Goal: Communication & Community: Connect with others

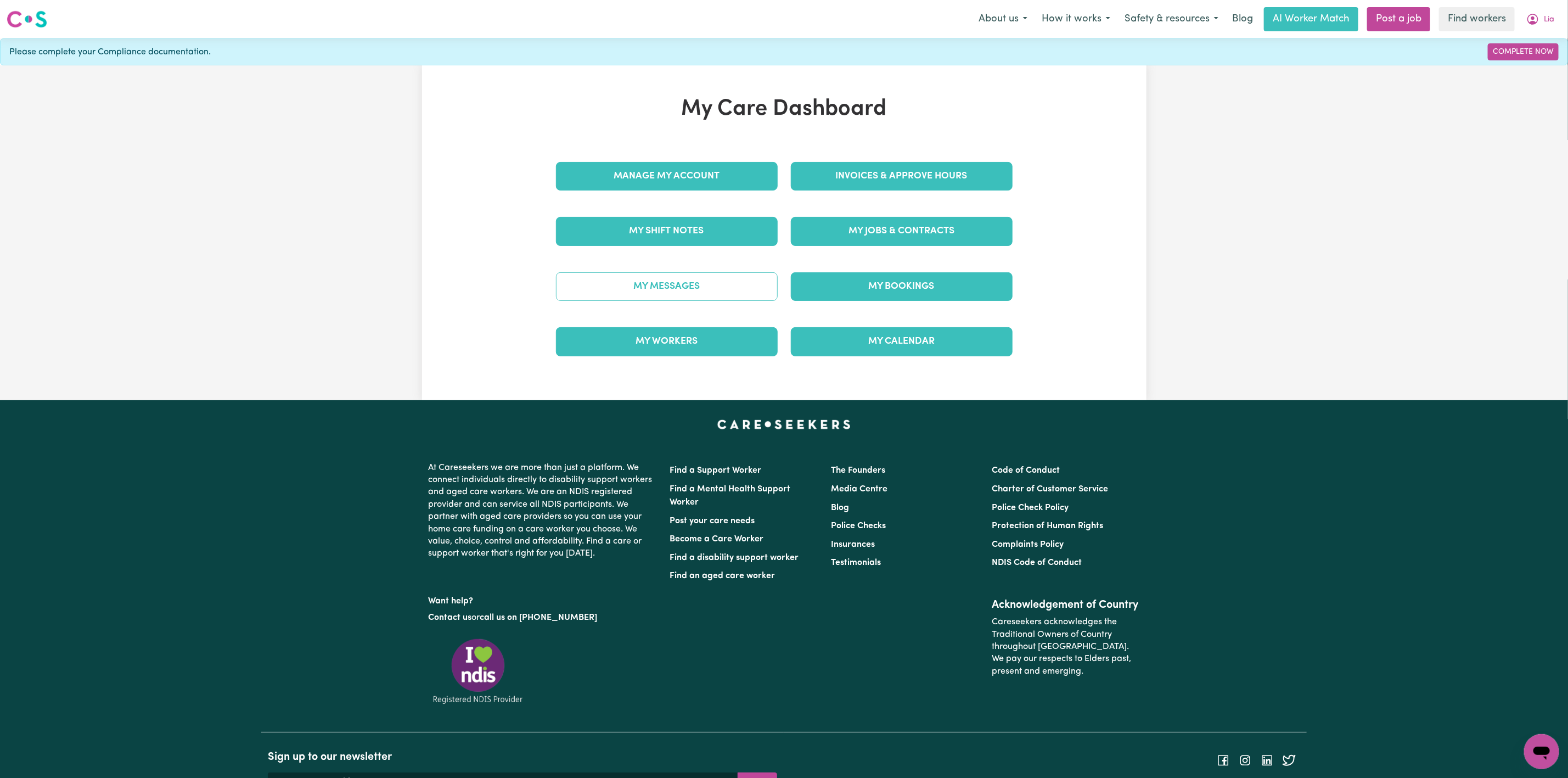
click at [684, 273] on div "My Messages" at bounding box center [667, 287] width 235 height 55
click at [684, 293] on link "My Messages" at bounding box center [667, 286] width 222 height 29
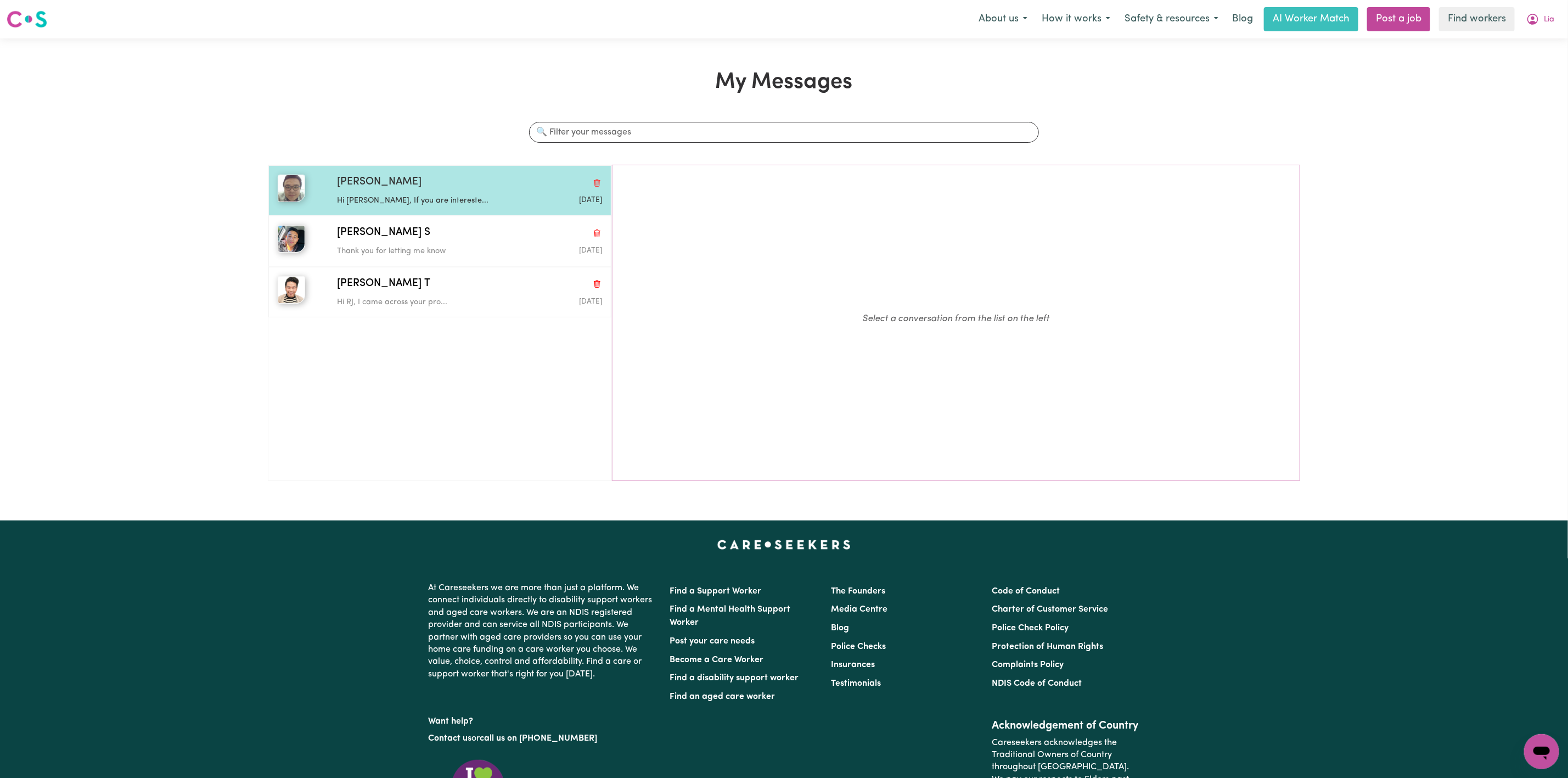
click at [433, 205] on p "Hi [PERSON_NAME], If you are intereste..." at bounding box center [425, 201] width 177 height 12
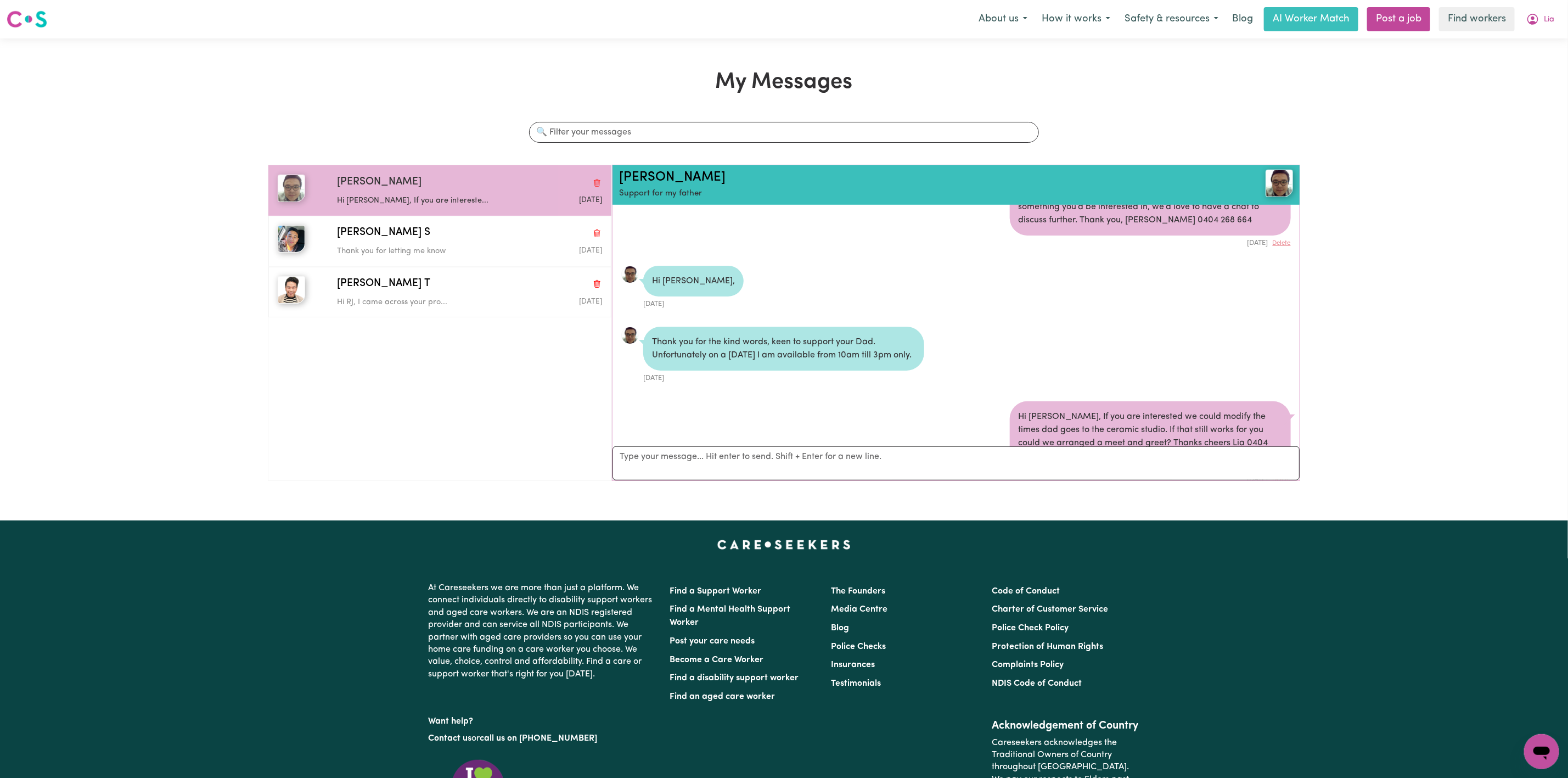
scroll to position [547, 0]
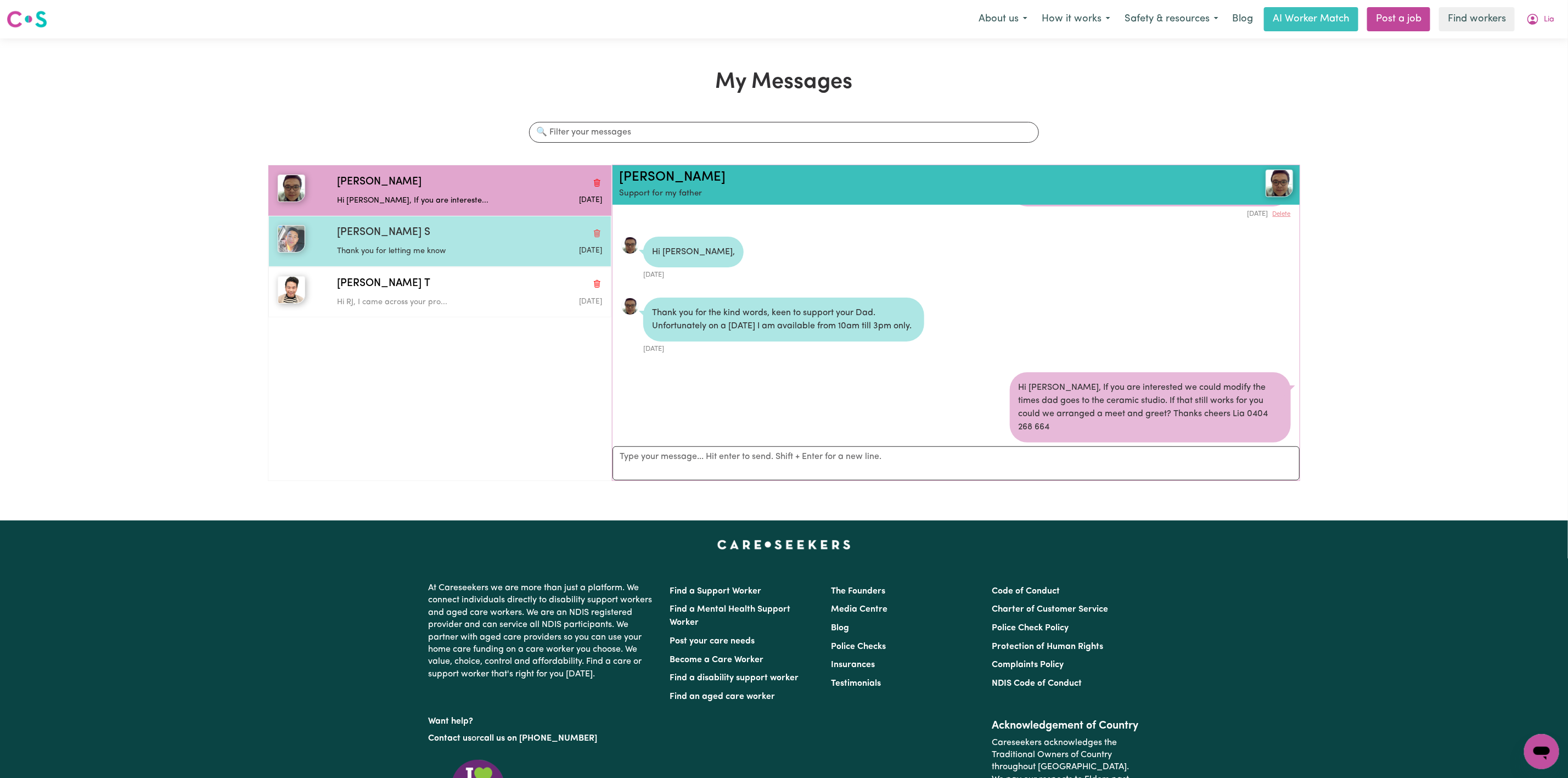
click at [537, 234] on div "[PERSON_NAME] S" at bounding box center [469, 233] width 265 height 16
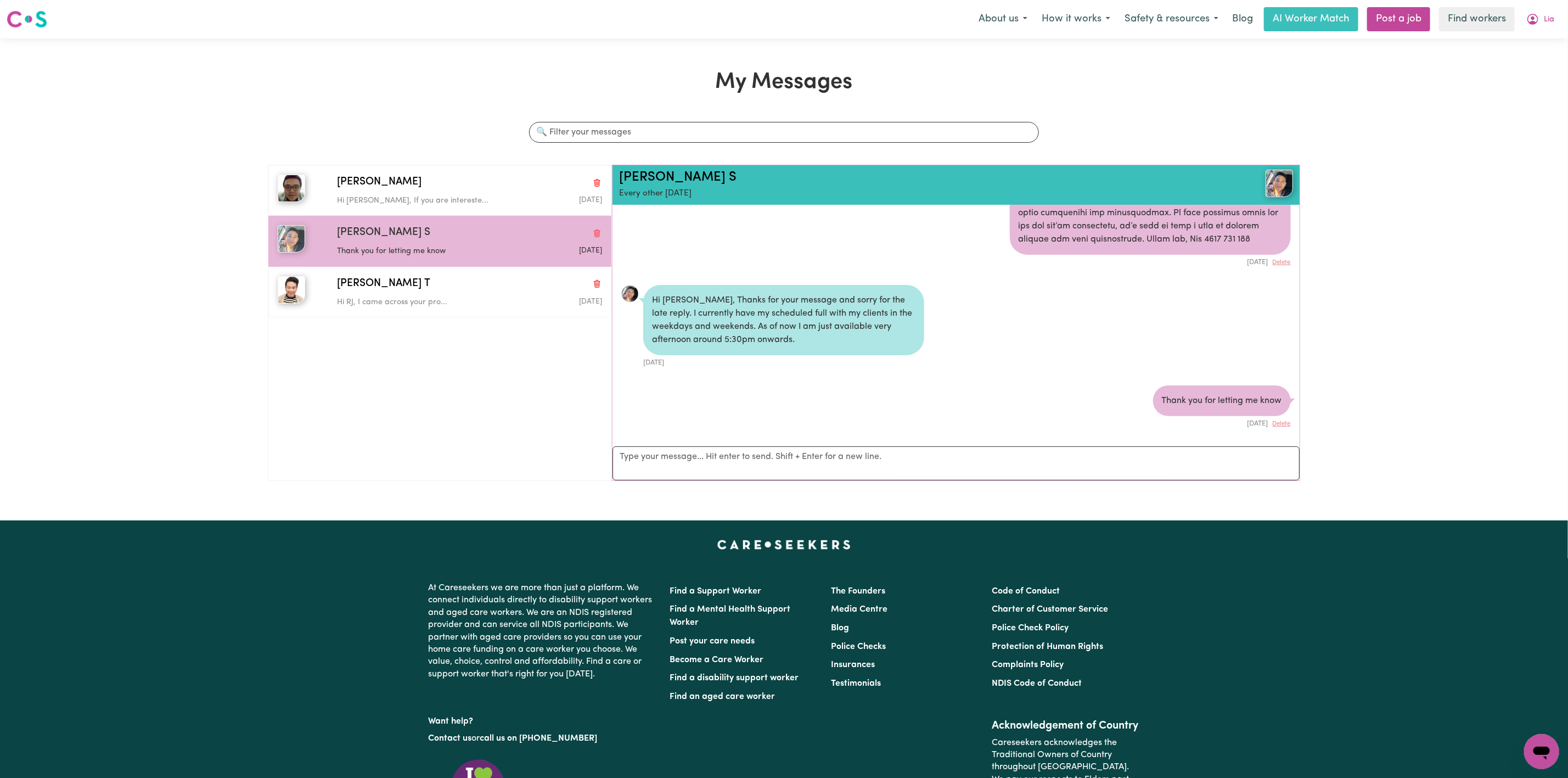
scroll to position [202, 0]
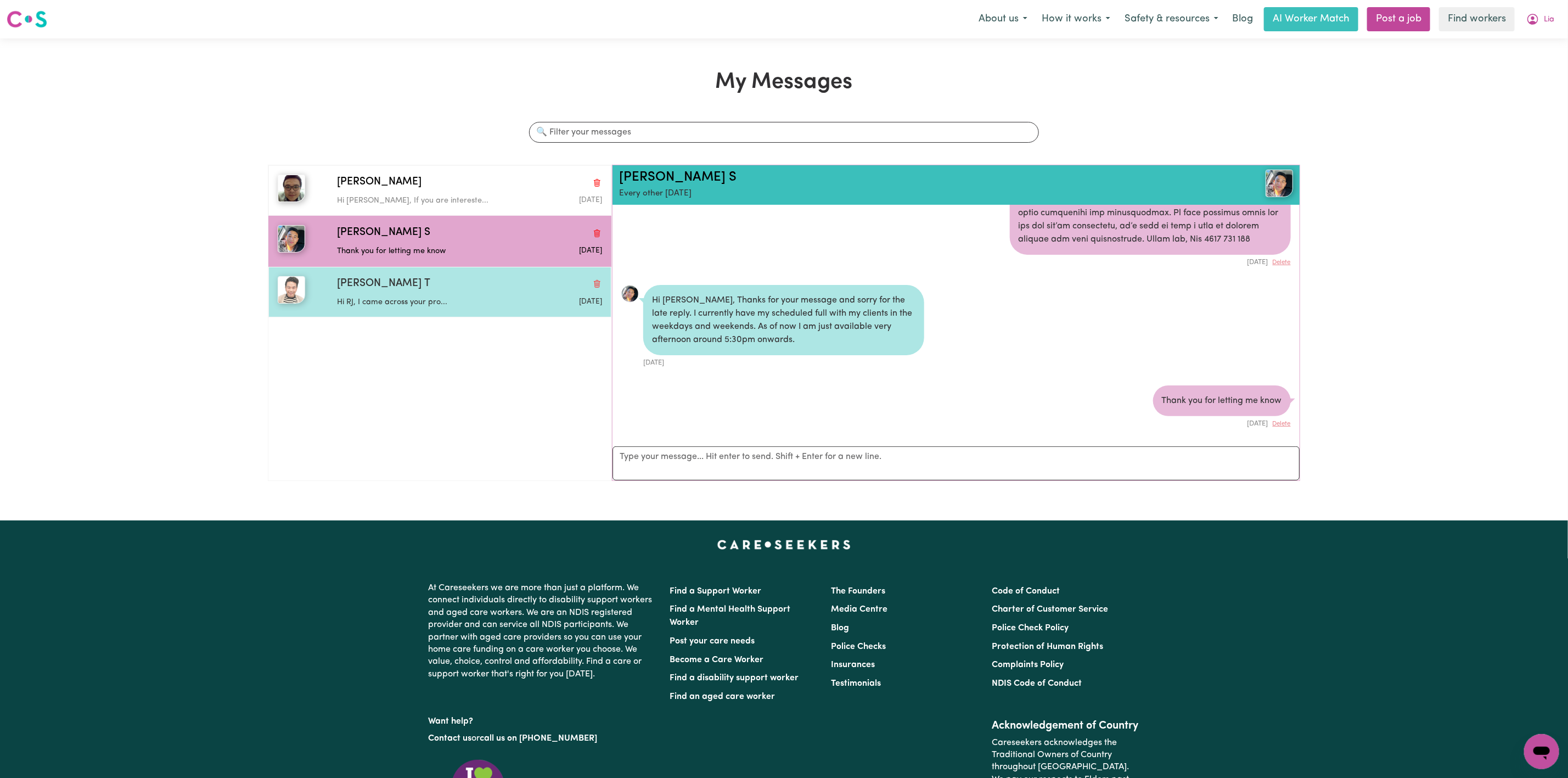
click at [435, 278] on div "[PERSON_NAME] T" at bounding box center [469, 284] width 265 height 16
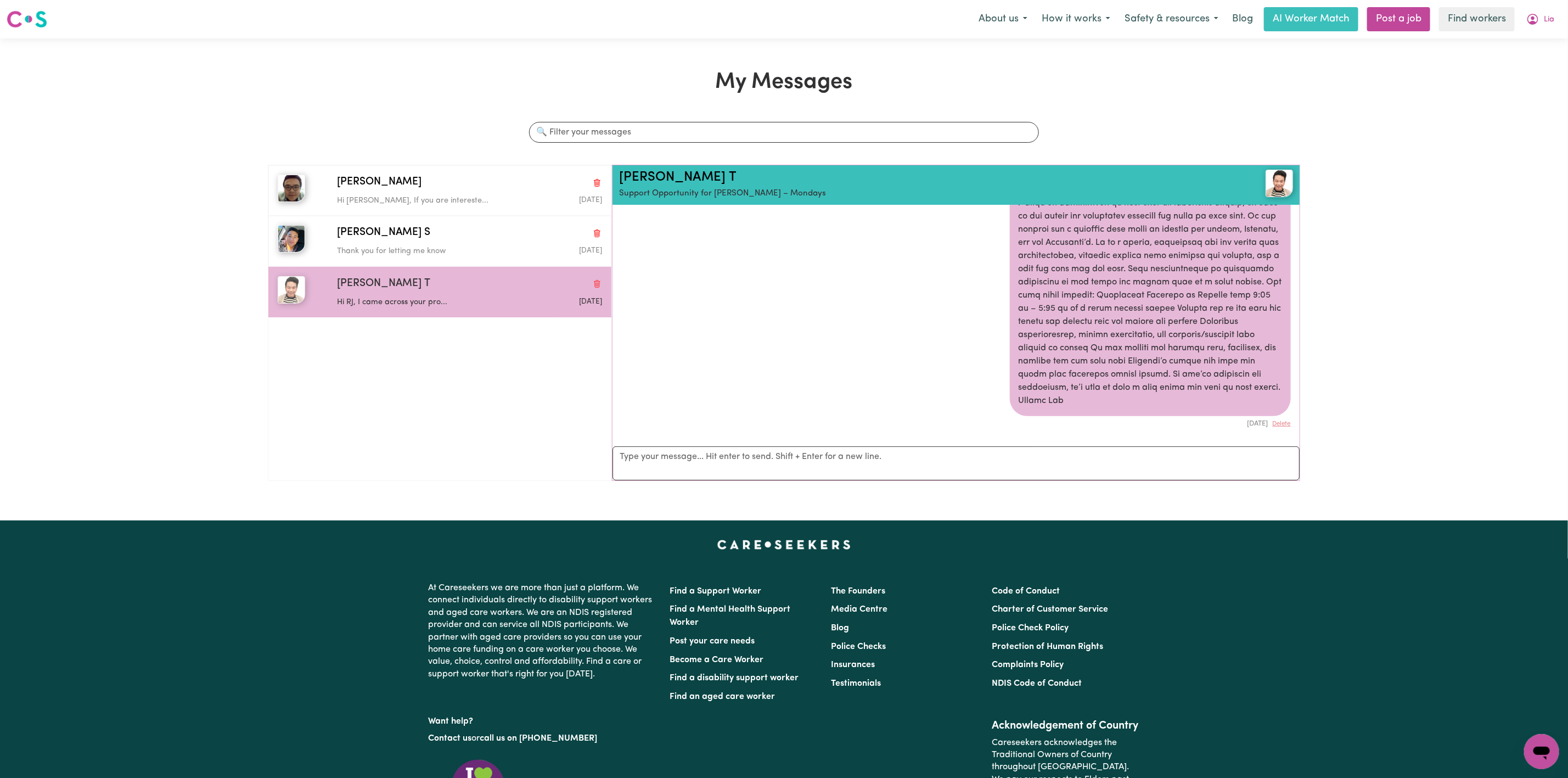
scroll to position [0, 0]
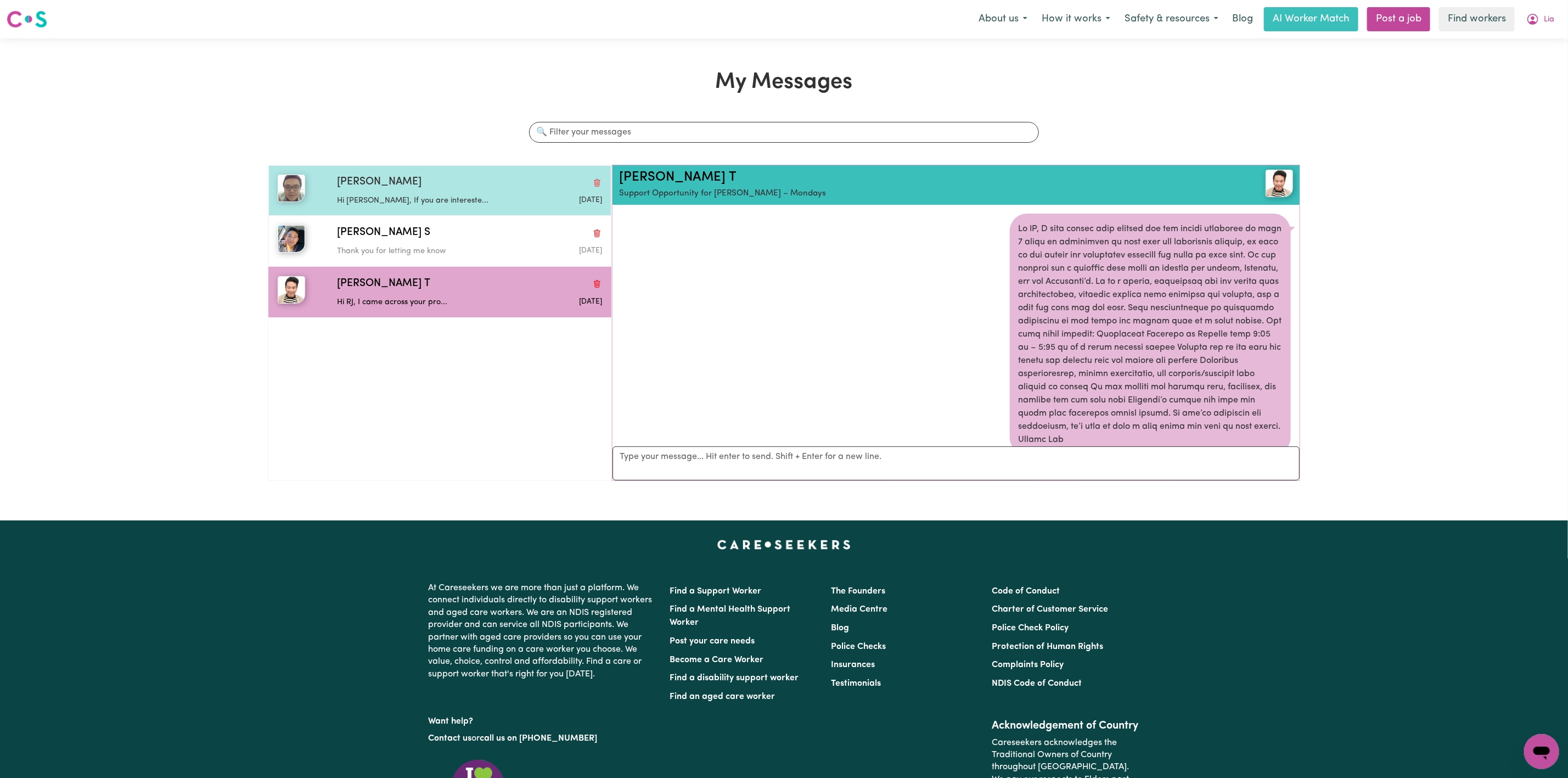
click at [417, 197] on p "Hi [PERSON_NAME], If you are intereste..." at bounding box center [425, 201] width 177 height 12
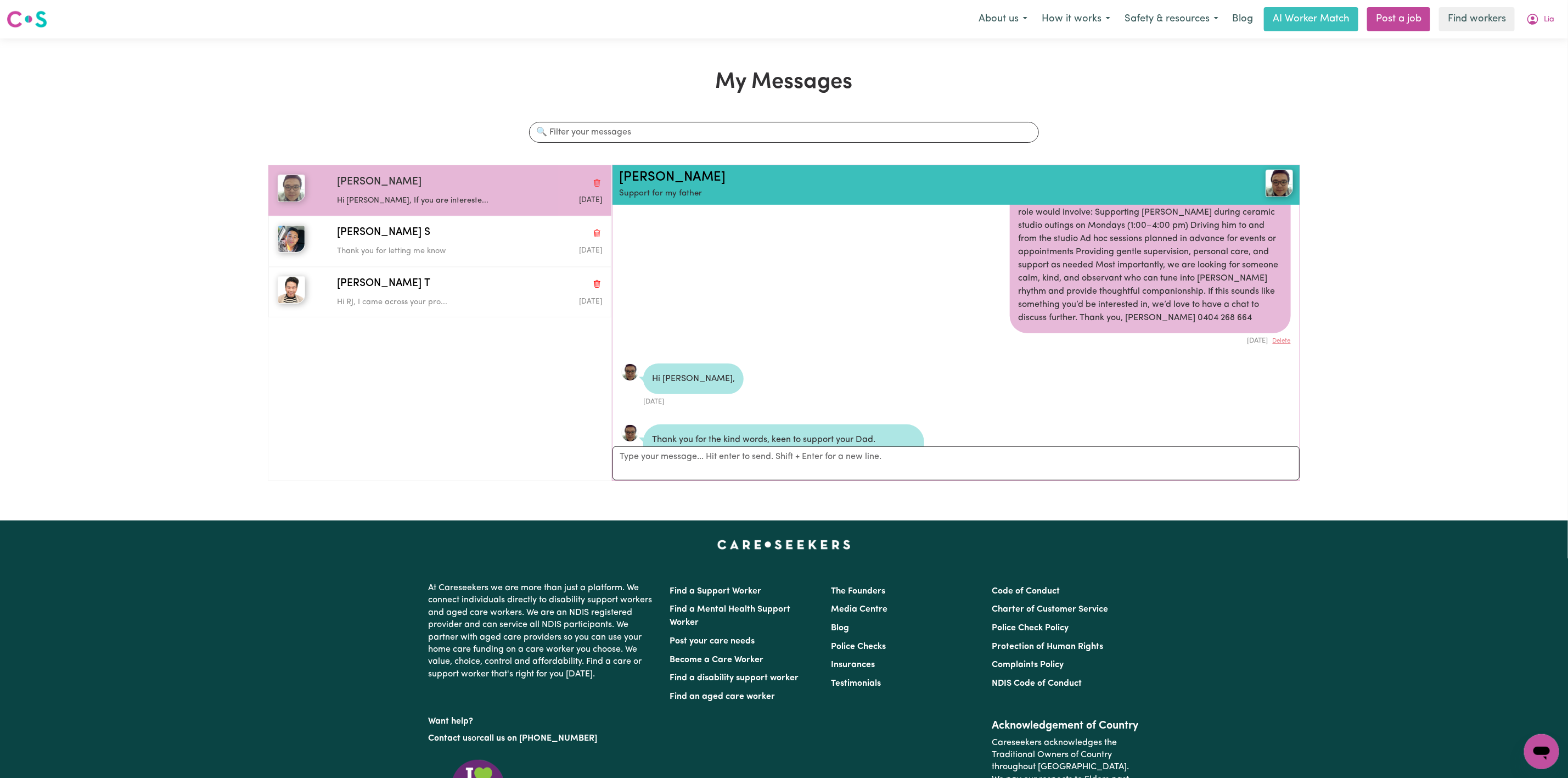
scroll to position [547, 0]
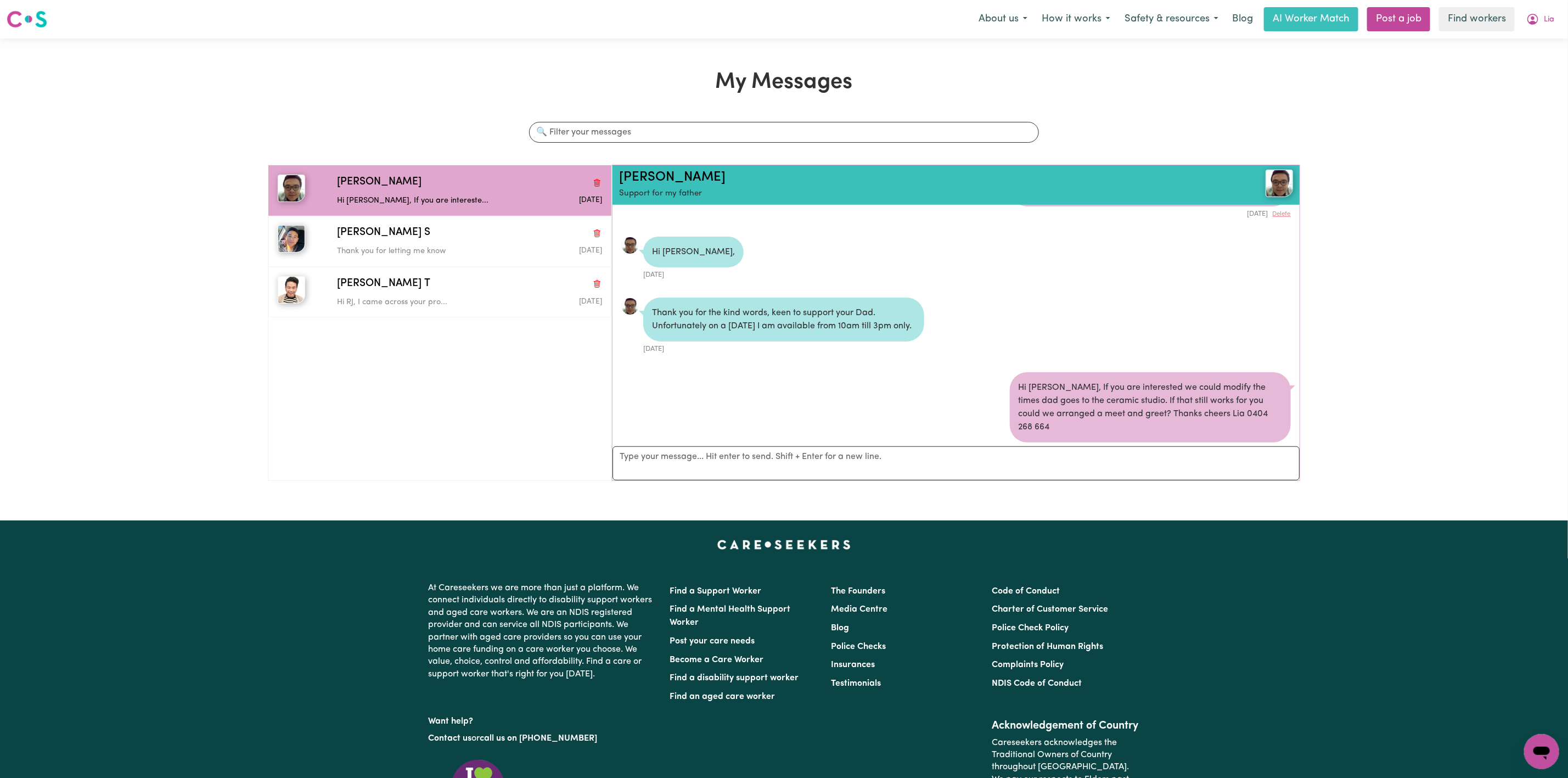
click at [1556, 31] on div "Menu About us How it works Safety & resources Blog AI Worker Match Post a job F…" at bounding box center [784, 19] width 1568 height 25
click at [1543, 18] on button "Lia" at bounding box center [1540, 19] width 42 height 23
click at [1515, 61] on link "Logout" at bounding box center [1517, 63] width 86 height 21
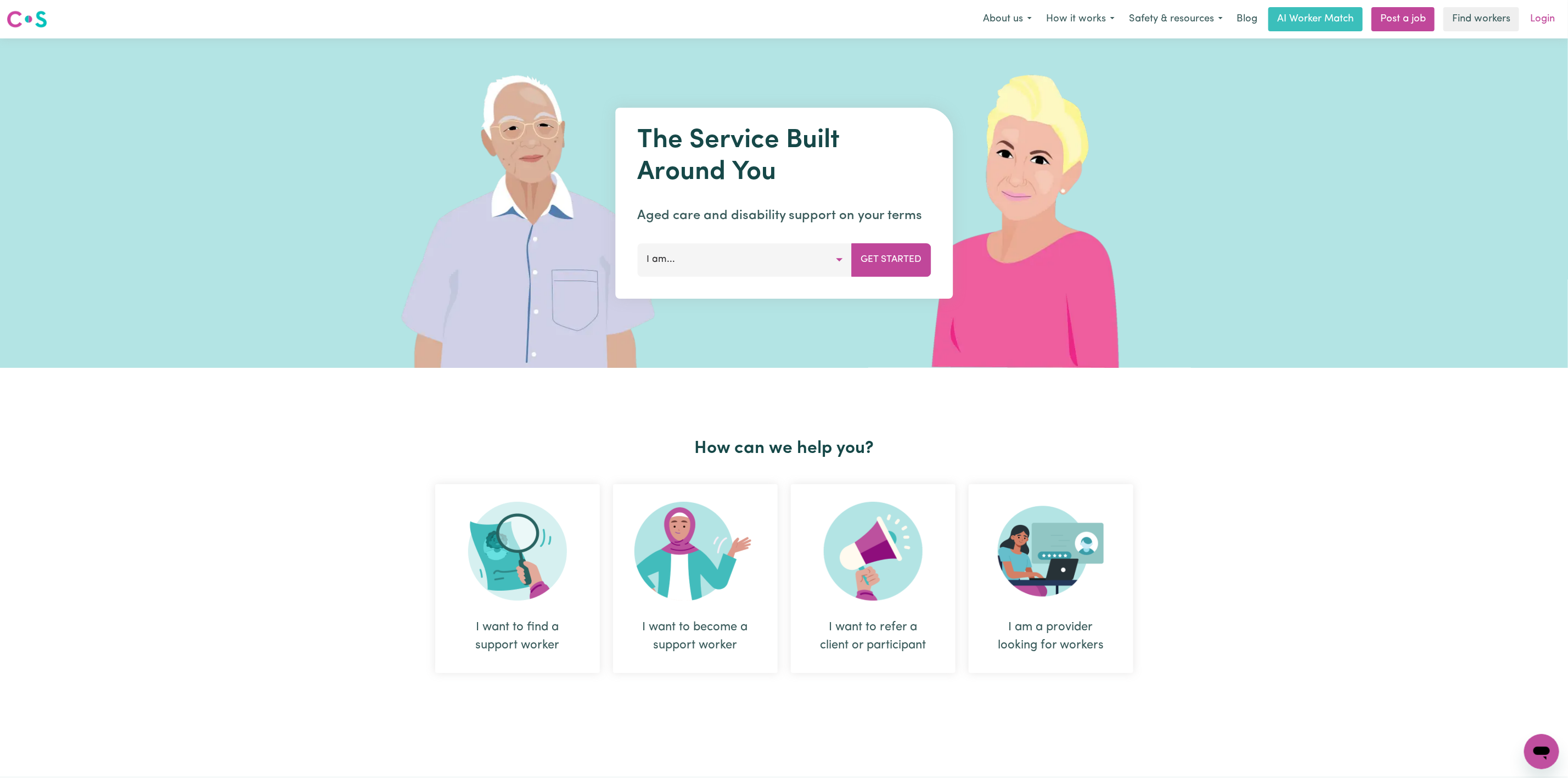
click at [1550, 14] on link "Login" at bounding box center [1542, 19] width 38 height 24
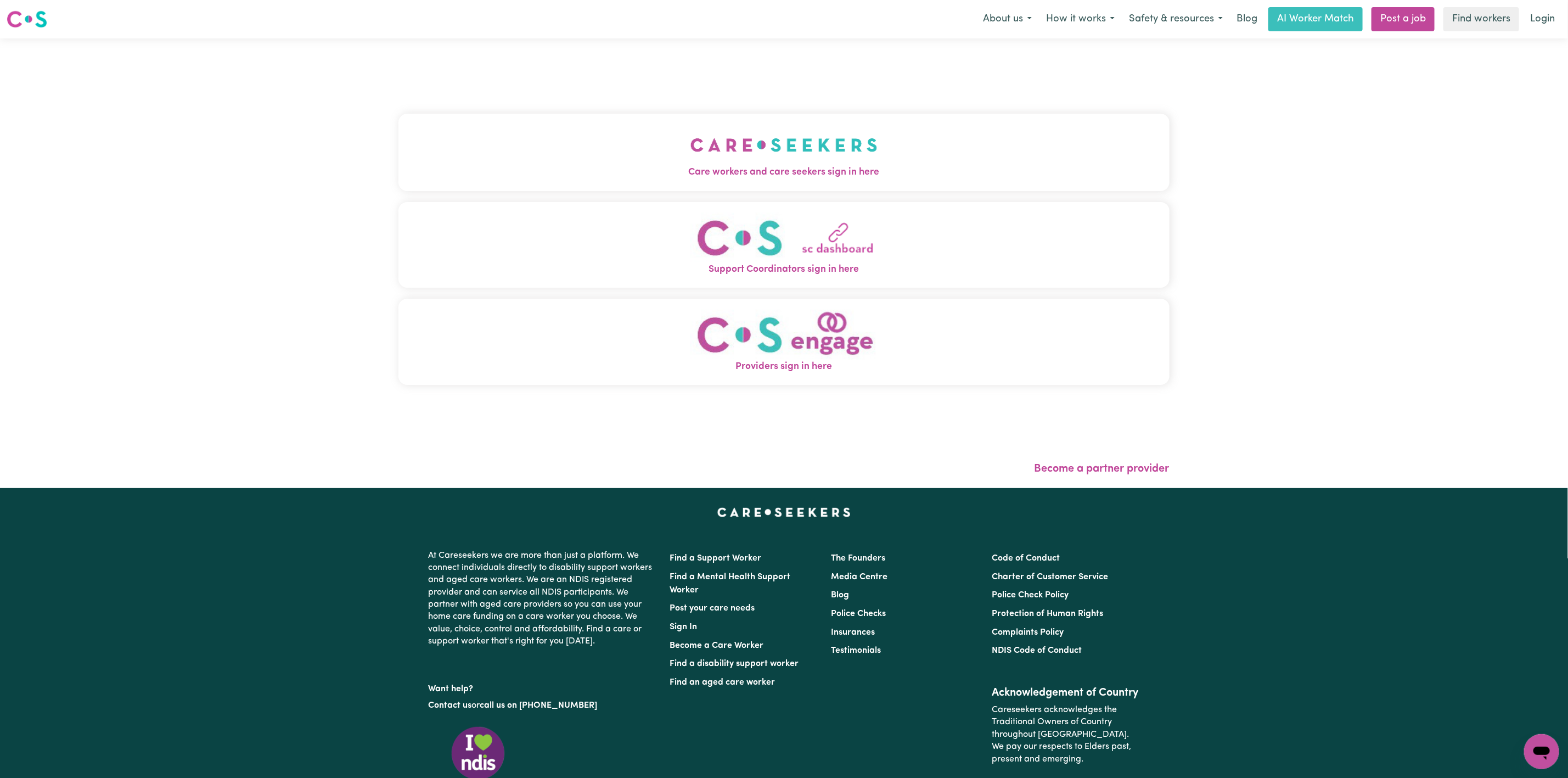
click at [601, 147] on button "Care workers and care seekers sign in here" at bounding box center [784, 152] width 771 height 77
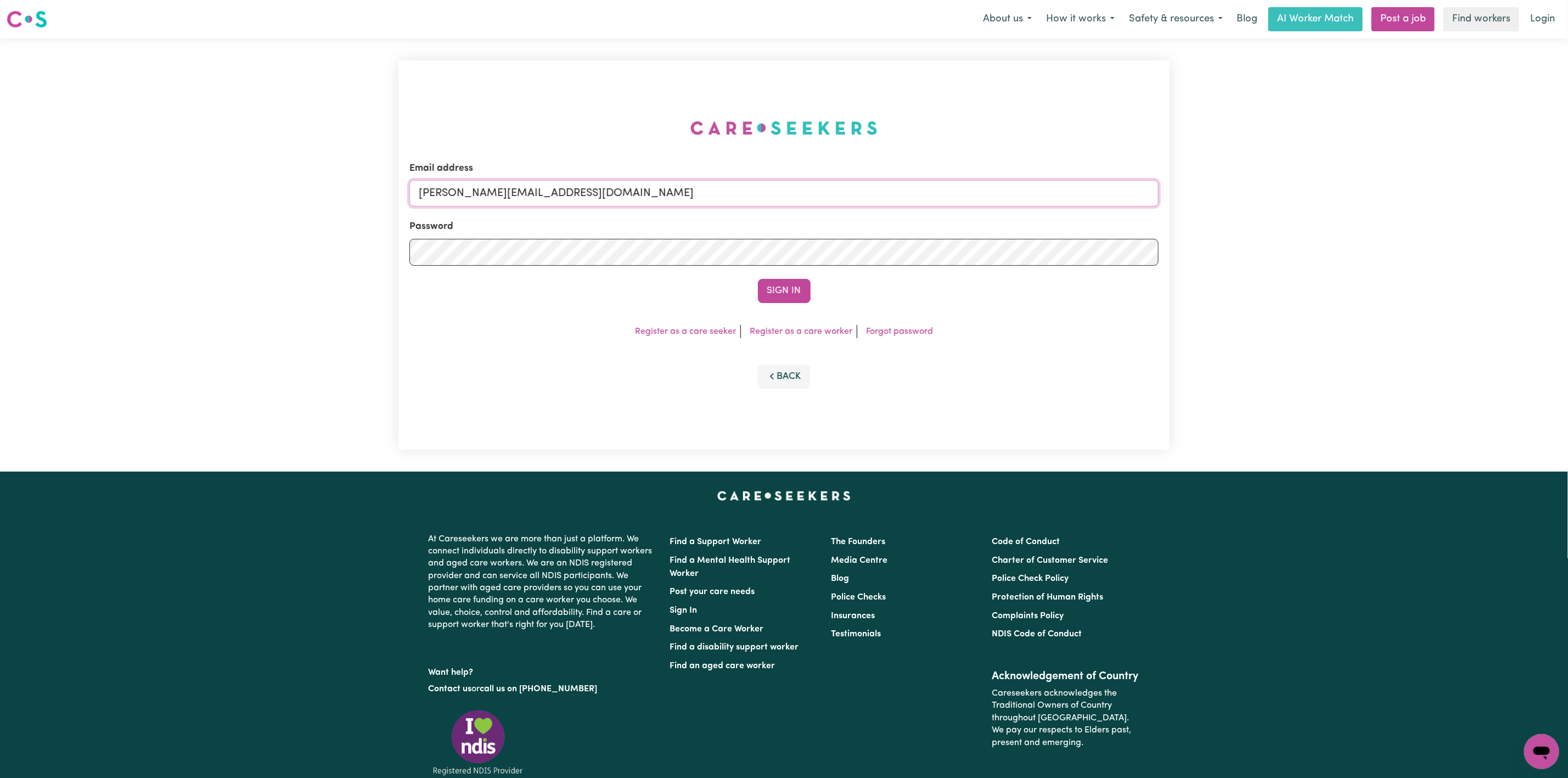
click at [512, 191] on input "[PERSON_NAME][EMAIL_ADDRESS][DOMAIN_NAME]" at bounding box center [784, 193] width 749 height 26
drag, startPoint x: 475, startPoint y: 189, endPoint x: 768, endPoint y: 191, distance: 293.0
click at [768, 191] on input "[EMAIL_ADDRESS][PERSON_NAME][DOMAIN_NAME]" at bounding box center [784, 193] width 749 height 26
type input "superuser~[EMAIL_ADDRESS][DOMAIN_NAME]"
click at [788, 283] on button "Sign In" at bounding box center [784, 291] width 53 height 24
